Goal: Transaction & Acquisition: Purchase product/service

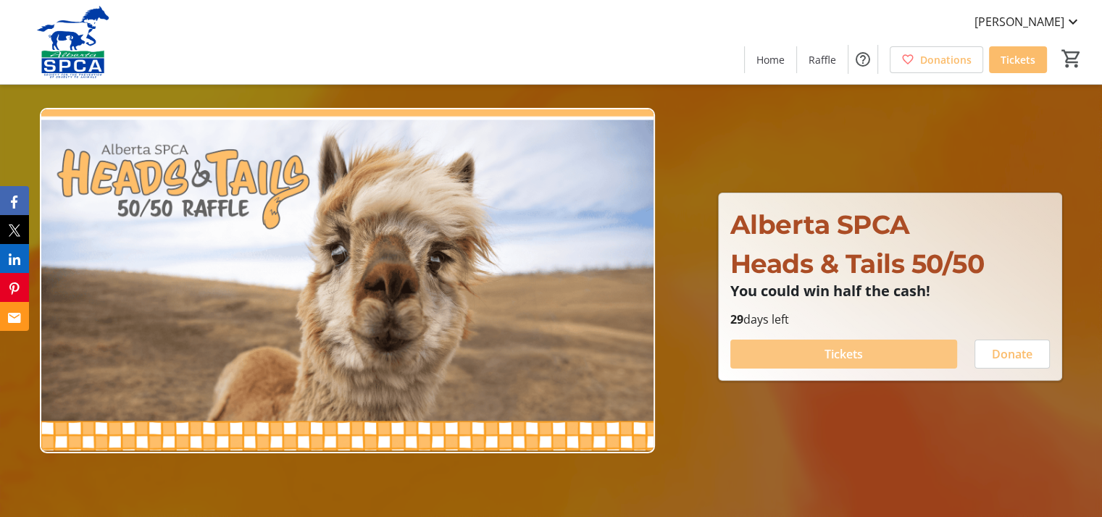
click at [860, 350] on span "Tickets" at bounding box center [843, 353] width 38 height 17
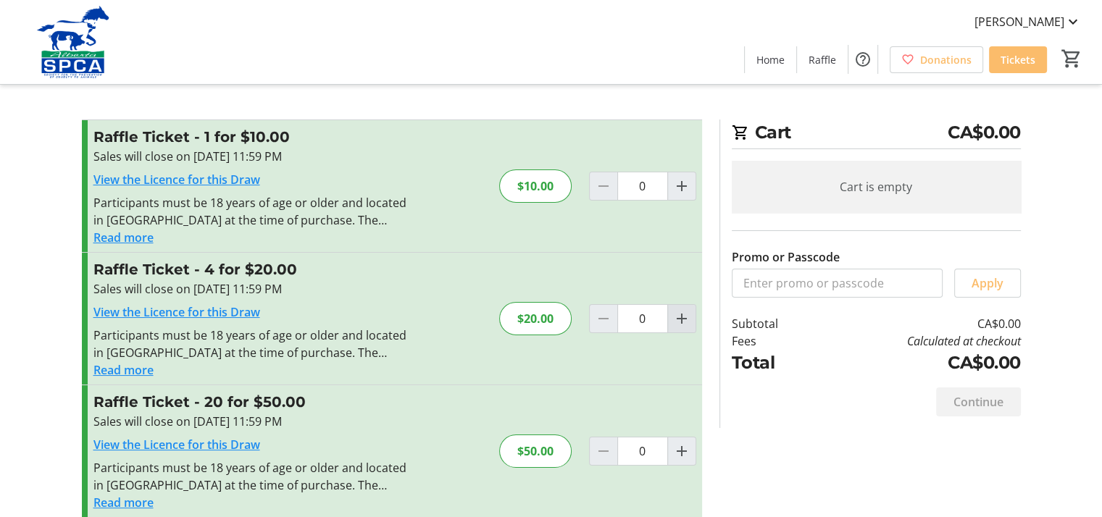
click at [686, 319] on mat-icon "Increment by one" at bounding box center [681, 318] width 17 height 17
type input "1"
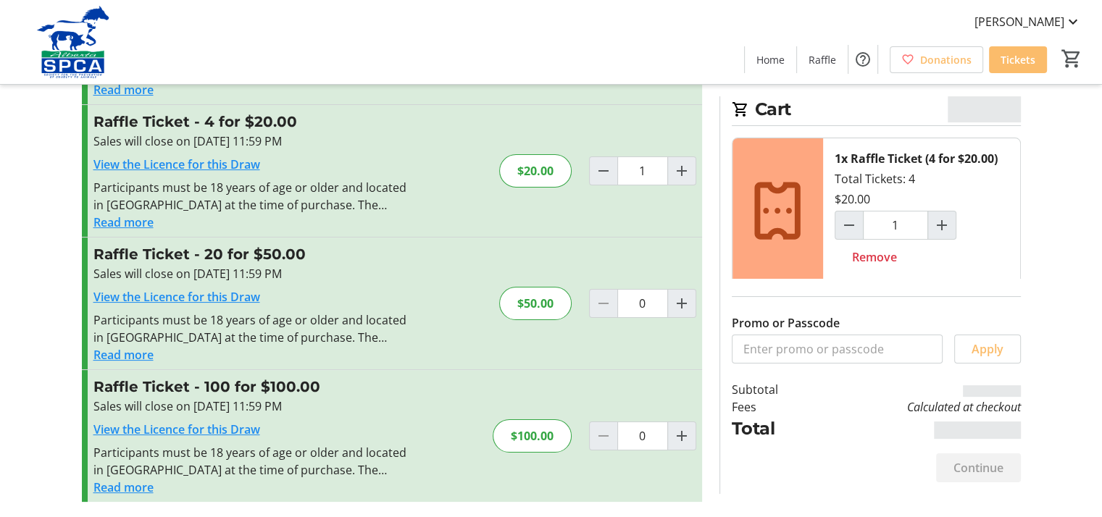
scroll to position [149, 0]
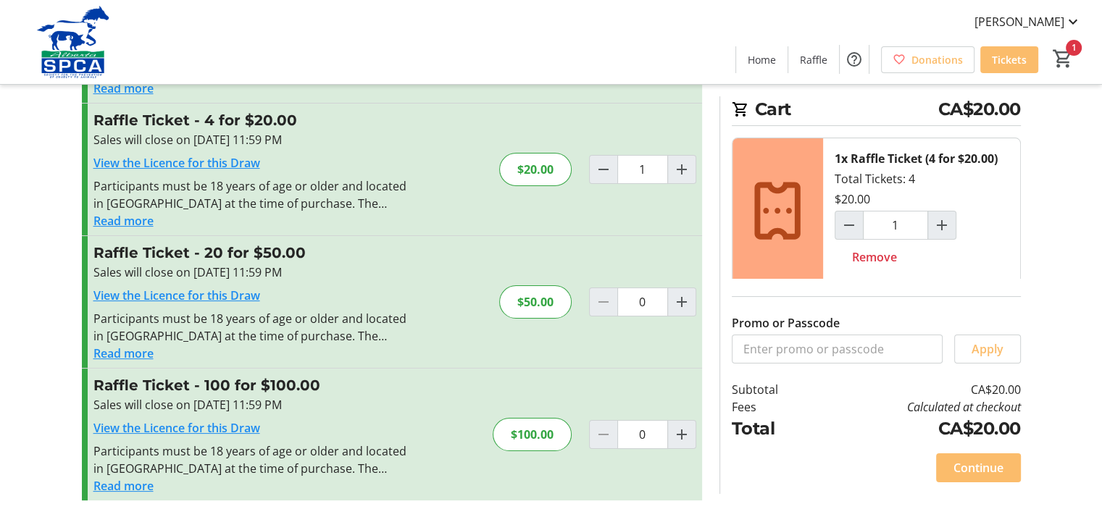
click at [979, 464] on span "Continue" at bounding box center [978, 467] width 50 height 17
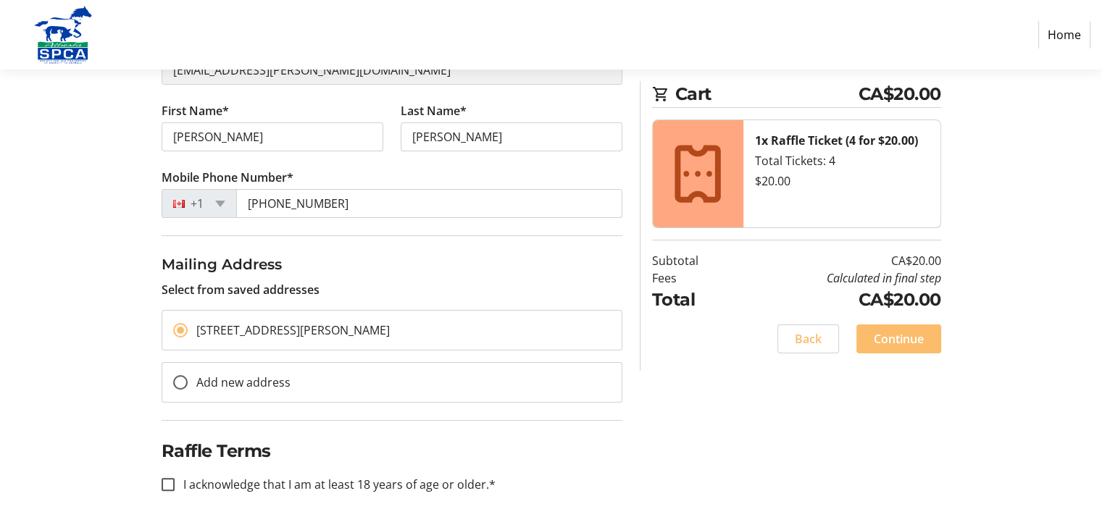
scroll to position [225, 0]
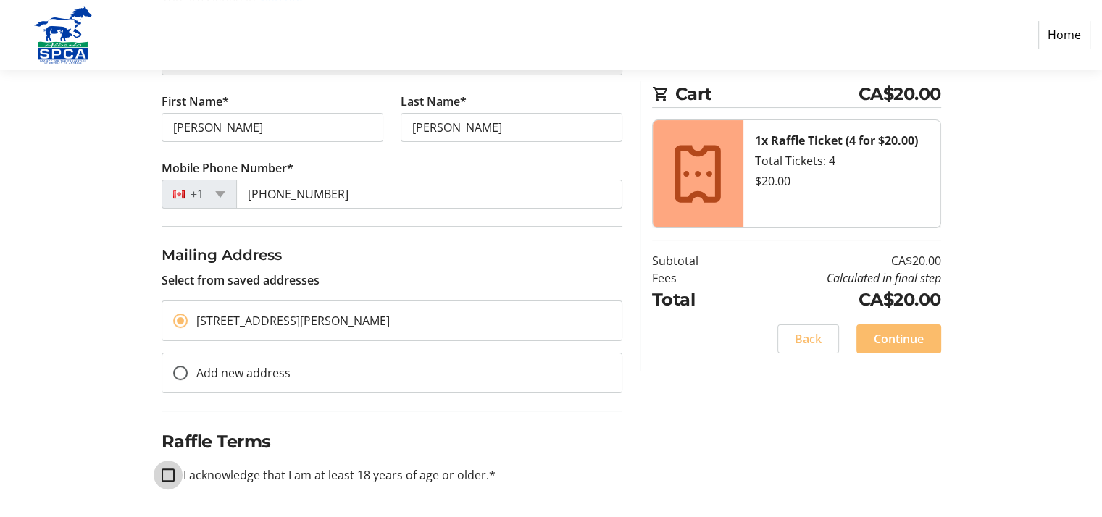
click at [167, 469] on input "I acknowledge that I am at least 18 years of age or older.*" at bounding box center [167, 475] width 13 height 13
checkbox input "true"
click at [897, 332] on span "Continue" at bounding box center [898, 338] width 50 height 17
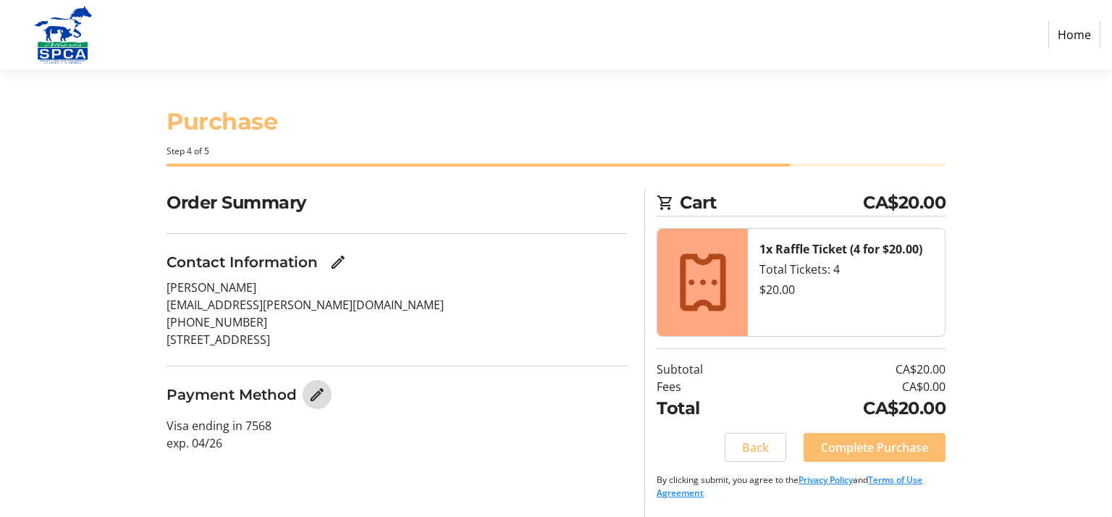
click at [316, 396] on mat-icon "Edit Payment Method" at bounding box center [317, 394] width 17 height 17
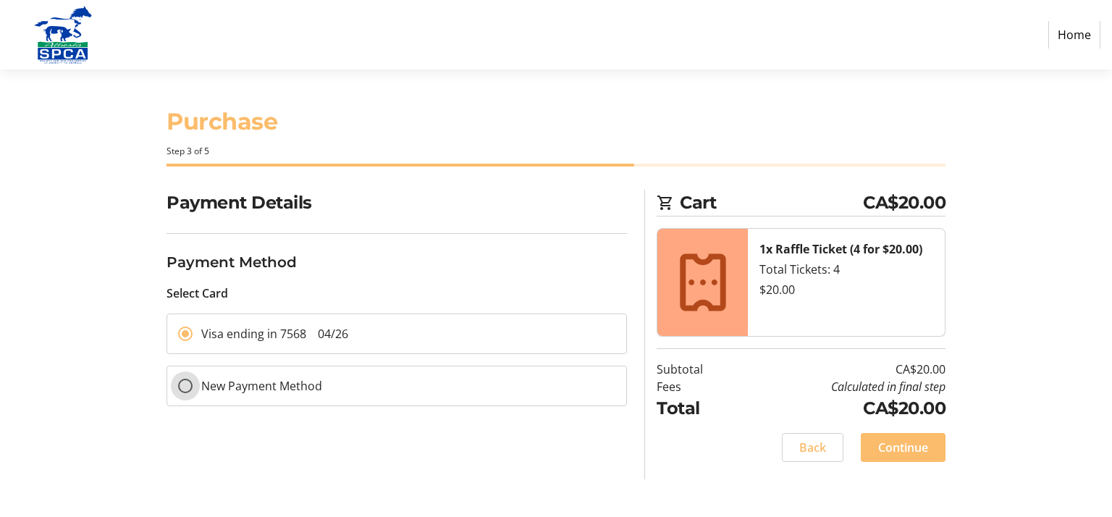
click at [182, 383] on input "New Payment Method" at bounding box center [185, 386] width 14 height 14
radio input "true"
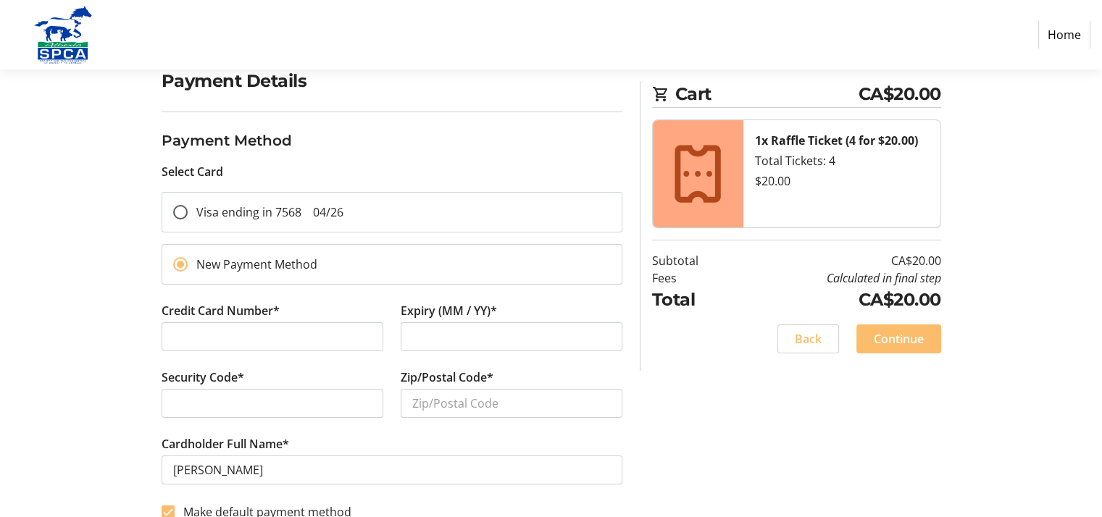
scroll to position [140, 0]
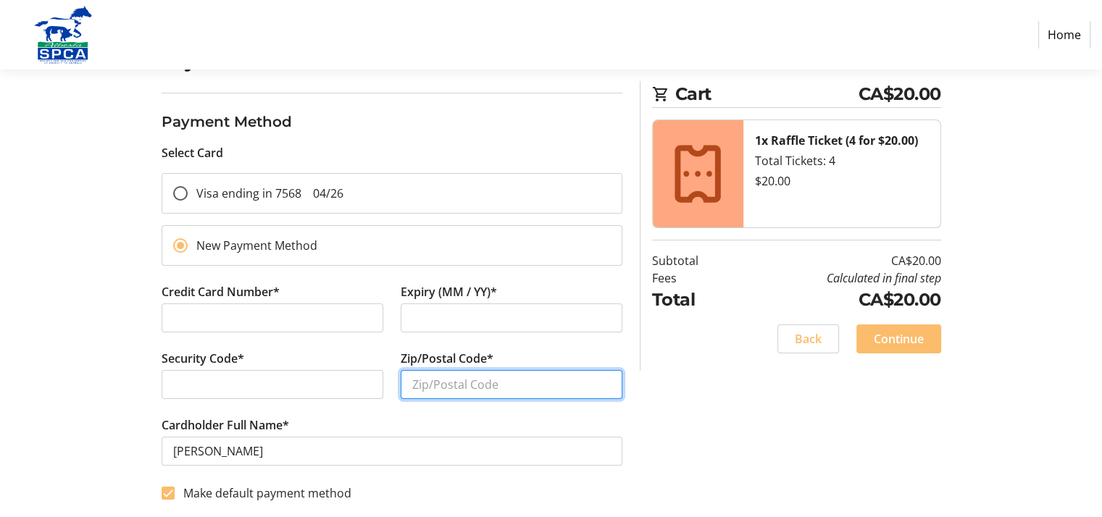
click at [462, 385] on input "Zip/Postal Code*" at bounding box center [511, 384] width 222 height 29
type input "T1H4M2"
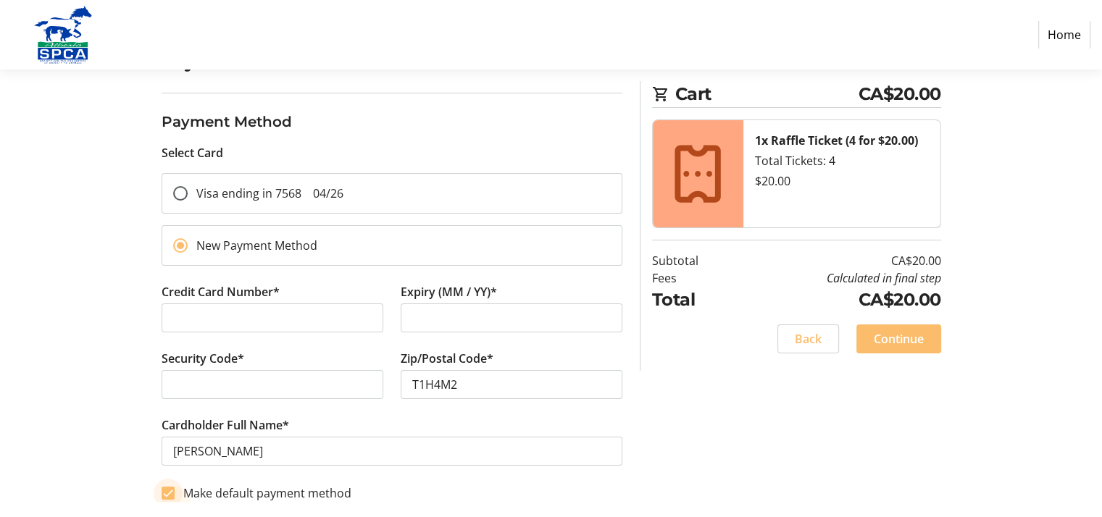
click at [170, 489] on input "Make default payment method" at bounding box center [167, 493] width 13 height 13
checkbox input "false"
click at [892, 341] on span "Continue" at bounding box center [898, 338] width 50 height 17
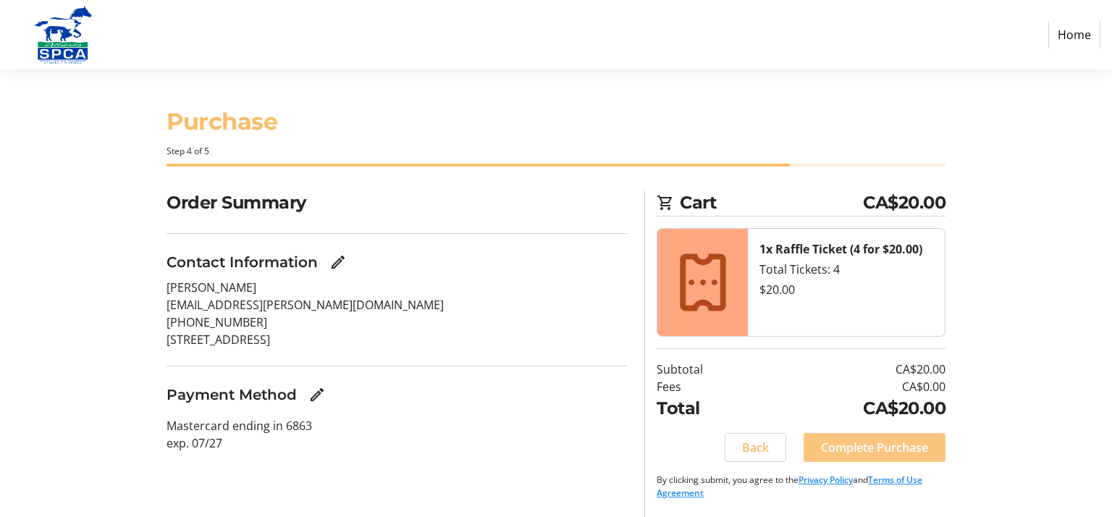
click at [861, 440] on span "Complete Purchase" at bounding box center [874, 447] width 107 height 17
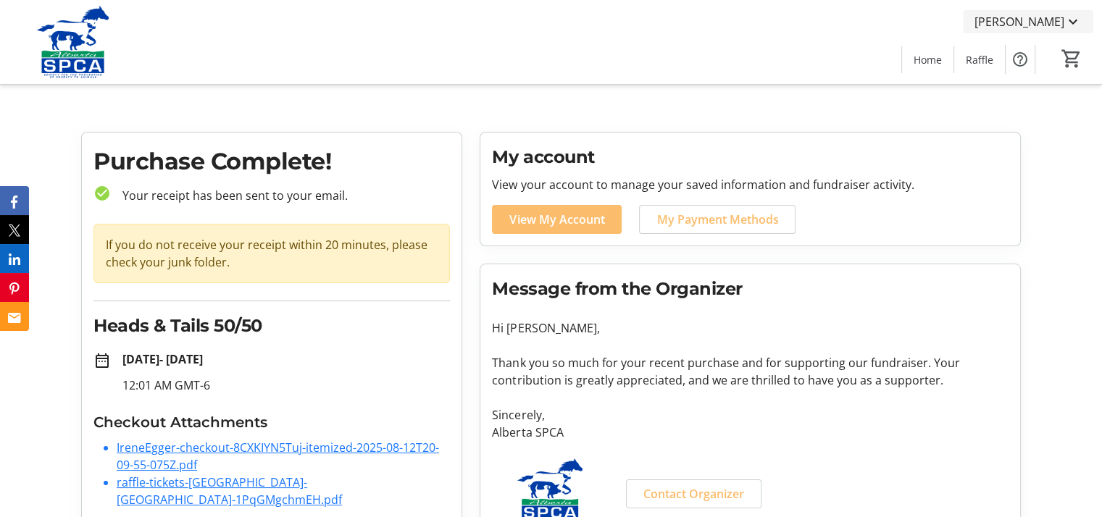
click at [1043, 26] on span "[PERSON_NAME]" at bounding box center [1019, 21] width 90 height 17
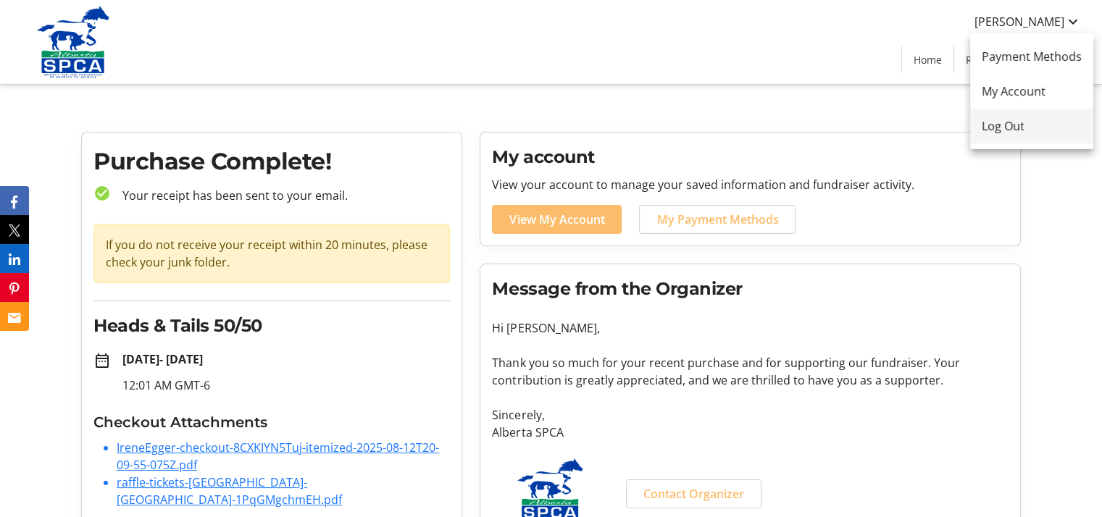
click at [1015, 127] on span "Log Out" at bounding box center [1031, 125] width 100 height 17
